Goal: Task Accomplishment & Management: Complete application form

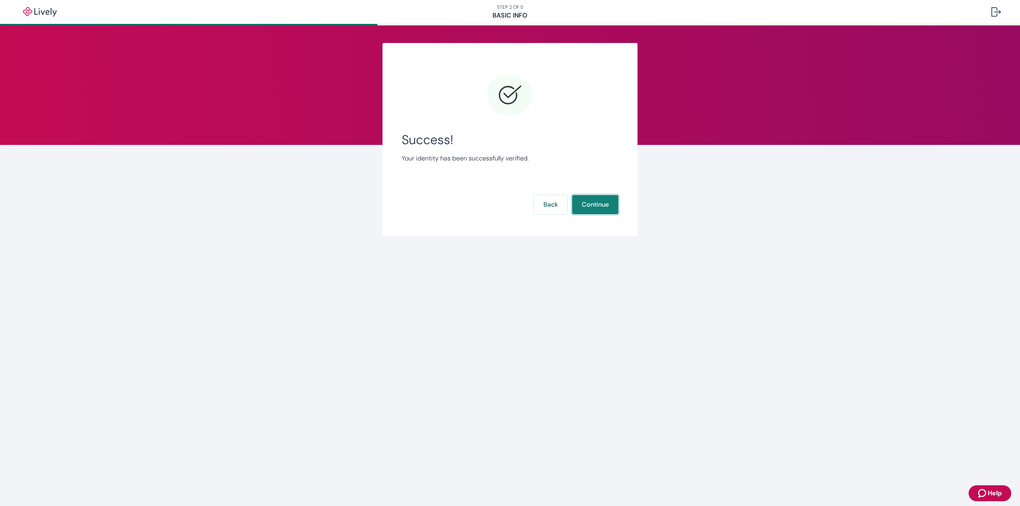
click at [596, 202] on button "Continue" at bounding box center [595, 204] width 46 height 19
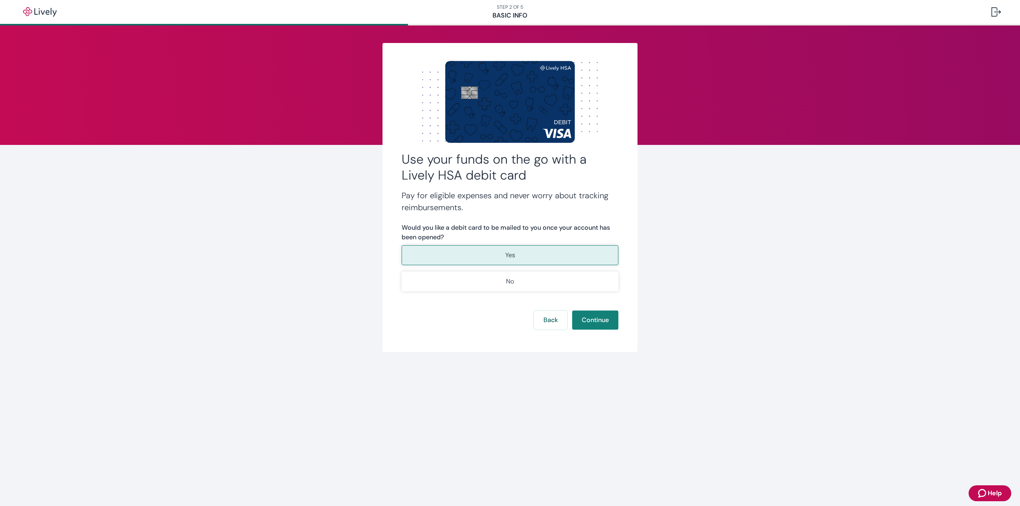
click at [506, 254] on p "Yes" at bounding box center [510, 256] width 10 height 10
click at [608, 323] on button "Continue" at bounding box center [595, 320] width 46 height 19
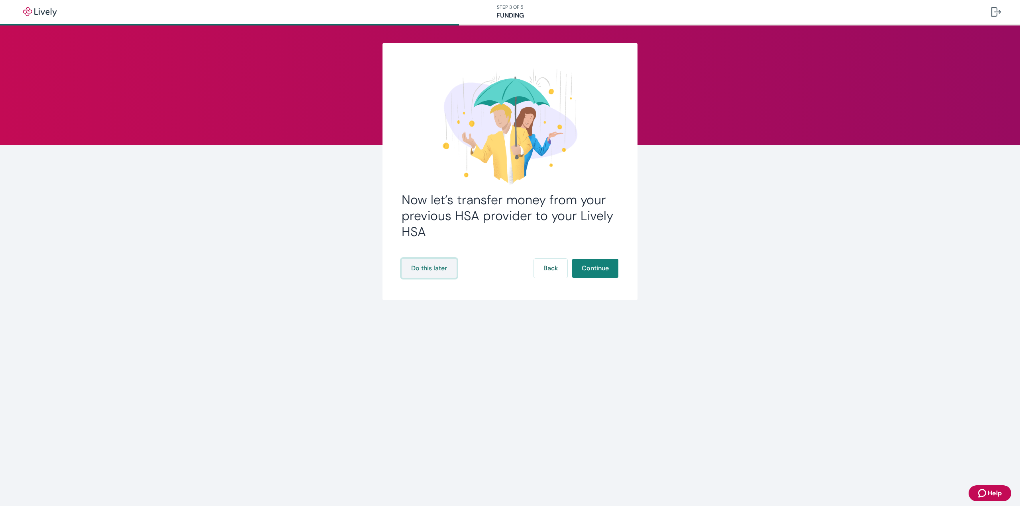
click at [426, 270] on button "Do this later" at bounding box center [429, 268] width 55 height 19
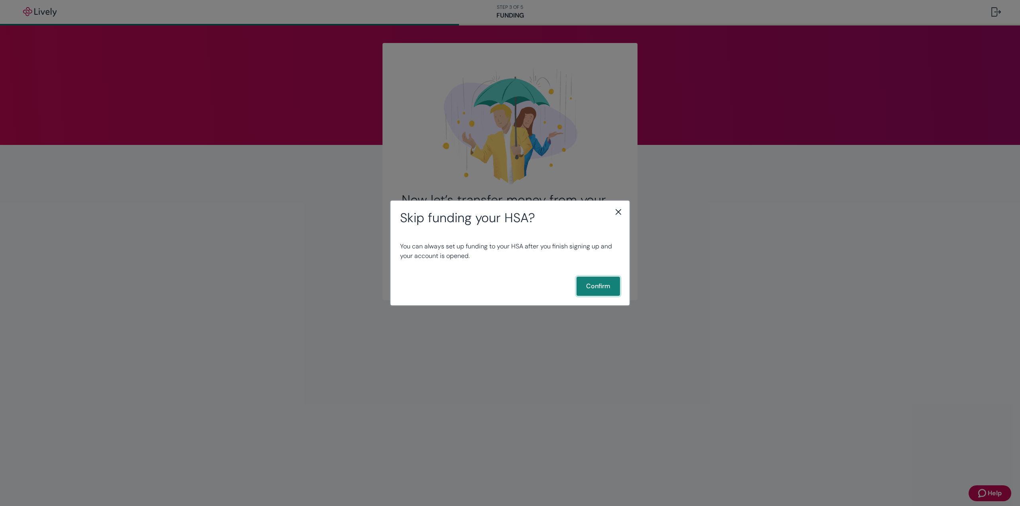
click at [592, 284] on button "Confirm" at bounding box center [598, 286] width 43 height 19
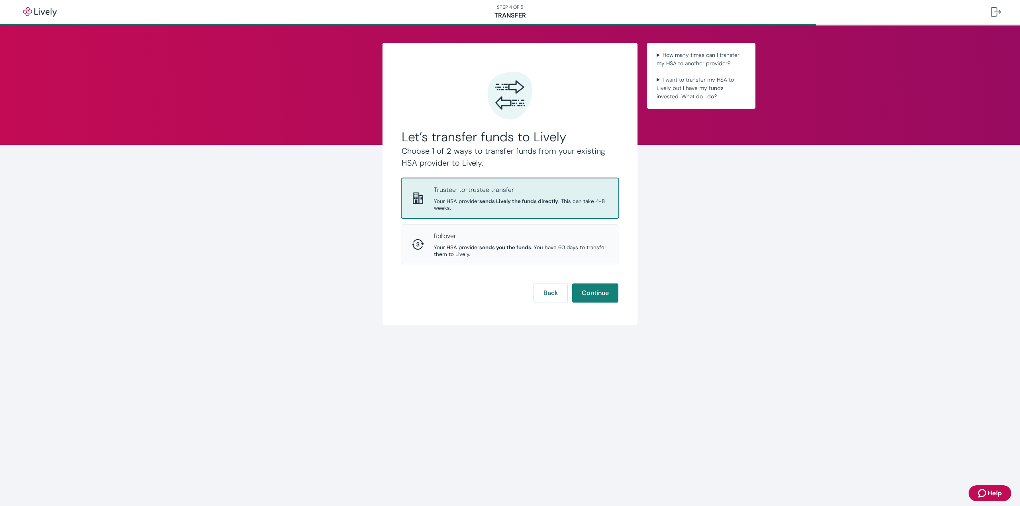
click at [481, 209] on span "Your HSA provider sends Lively the funds directly . This can take 4-8 weeks." at bounding box center [521, 205] width 175 height 14
click at [600, 293] on button "Continue" at bounding box center [595, 293] width 46 height 19
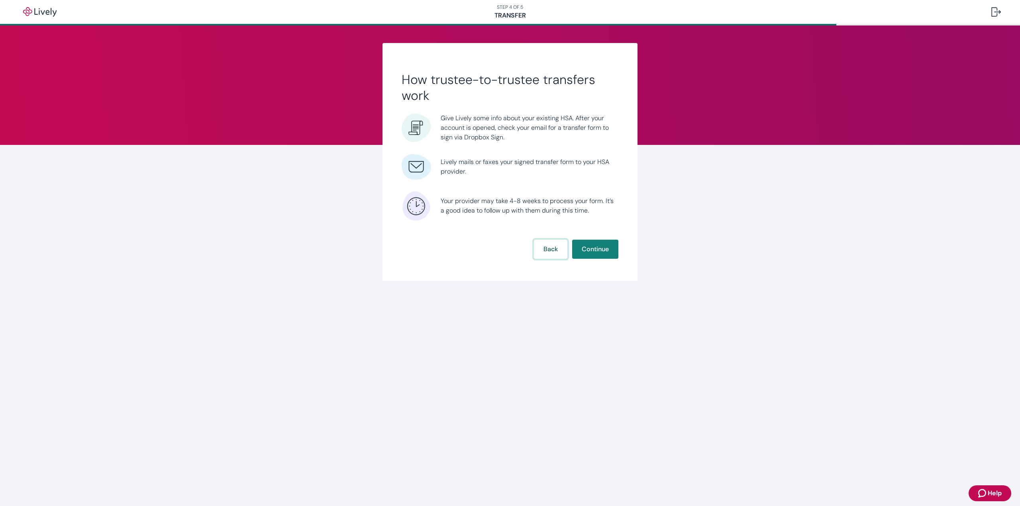
click at [548, 249] on button "Back" at bounding box center [550, 249] width 33 height 19
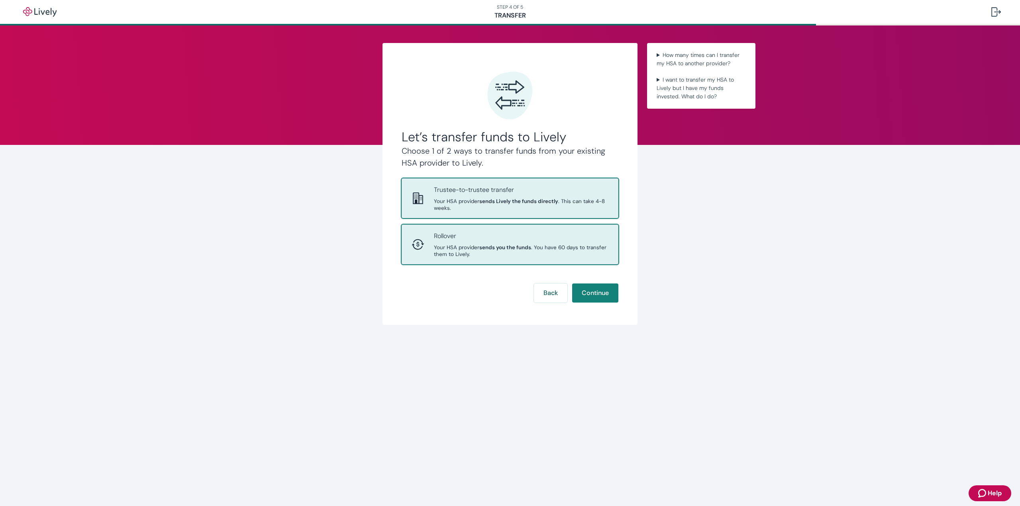
click at [475, 249] on span "Your HSA provider sends you the funds . You have 60 days to transfer them to Li…" at bounding box center [521, 251] width 175 height 14
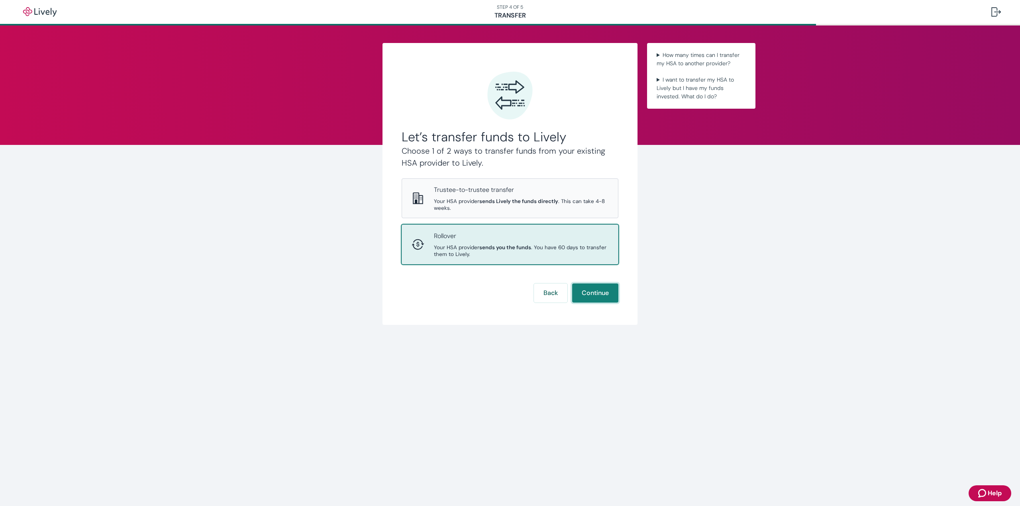
click at [598, 294] on button "Continue" at bounding box center [595, 293] width 46 height 19
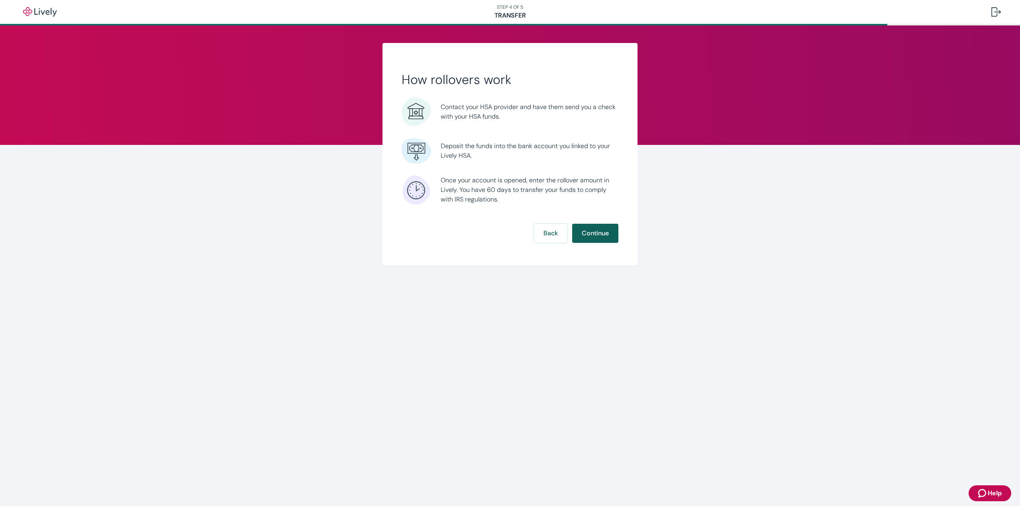
click at [596, 237] on button "Continue" at bounding box center [595, 233] width 46 height 19
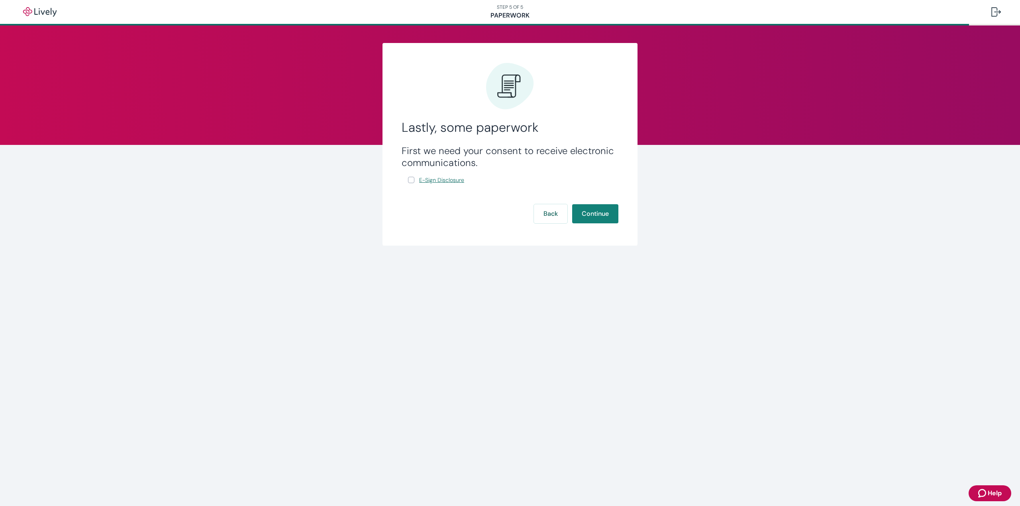
click at [419, 181] on link "E-Sign Disclosure" at bounding box center [442, 180] width 48 height 10
click at [413, 180] on input "E-Sign Disclosure" at bounding box center [411, 180] width 6 height 6
checkbox input "true"
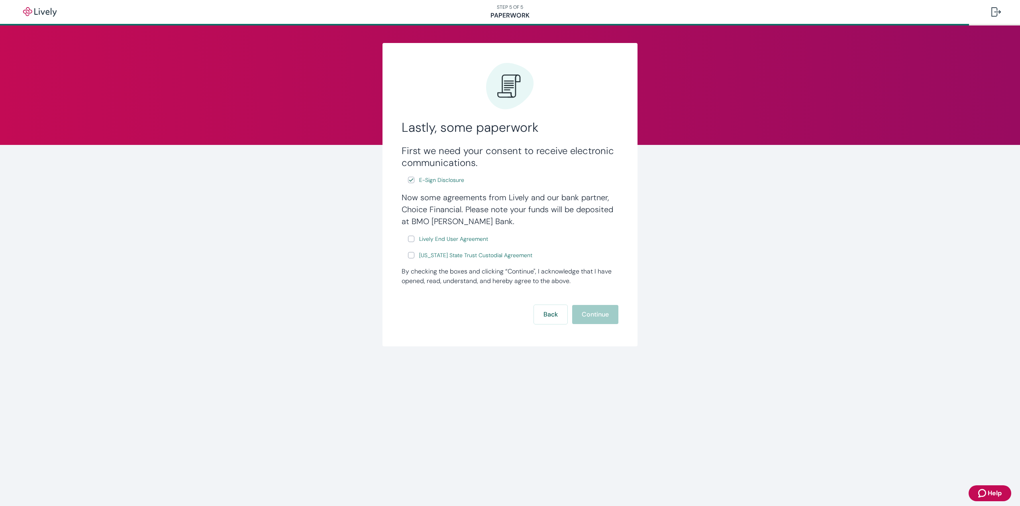
click at [414, 240] on input "Lively End User Agreement" at bounding box center [411, 239] width 6 height 6
checkbox input "true"
click at [411, 254] on input "[US_STATE] State Trust Custodial Agreement" at bounding box center [411, 255] width 6 height 6
checkbox input "true"
click at [598, 315] on button "Continue" at bounding box center [595, 314] width 46 height 19
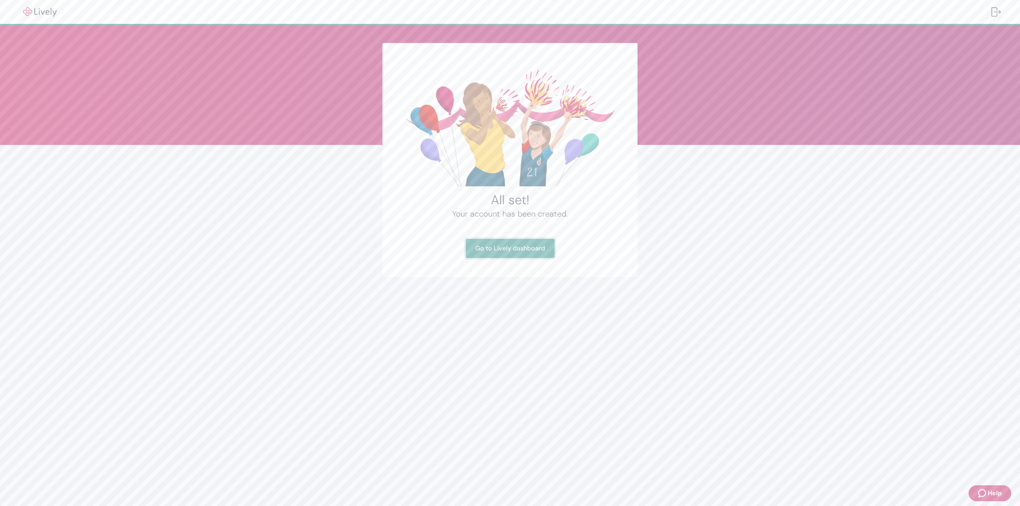
click at [510, 247] on link "Go to Lively dashboard" at bounding box center [510, 248] width 89 height 19
